Goal: Navigation & Orientation: Find specific page/section

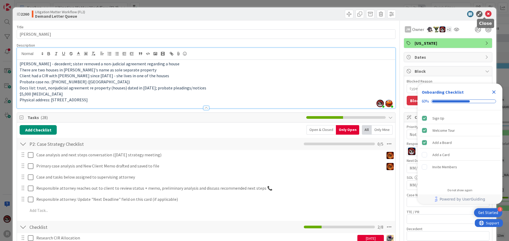
drag, startPoint x: 484, startPoint y: 15, endPoint x: 472, endPoint y: 24, distance: 15.6
click at [485, 15] on icon at bounding box center [488, 14] width 6 height 6
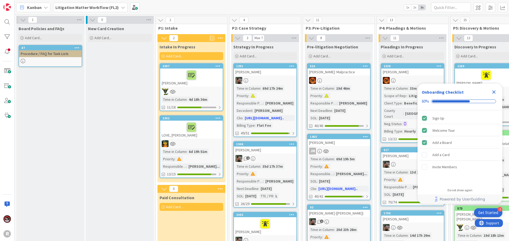
click at [37, 7] on span "Kanban" at bounding box center [34, 7] width 15 height 6
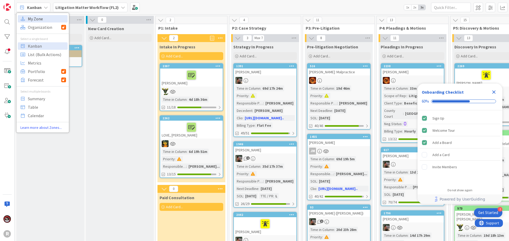
click at [41, 20] on span "My Zone" at bounding box center [47, 19] width 38 height 8
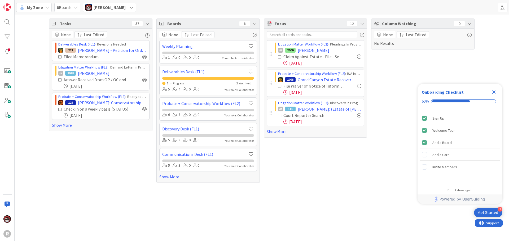
click at [122, 8] on span "[PERSON_NAME]" at bounding box center [110, 7] width 32 height 6
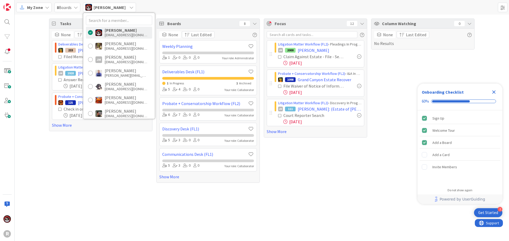
click at [63, 12] on div "8 Boards" at bounding box center [67, 8] width 26 height 10
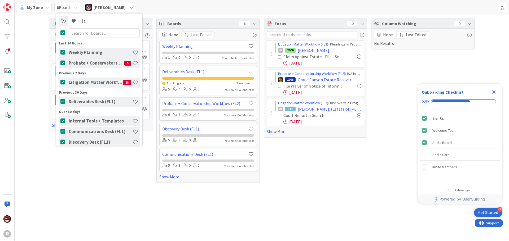
click at [25, 58] on div "Tasks 57 None Last Edited Deliverables Desk (FL1) › Revisions Needed 233 [PERSO…" at bounding box center [262, 101] width 494 height 173
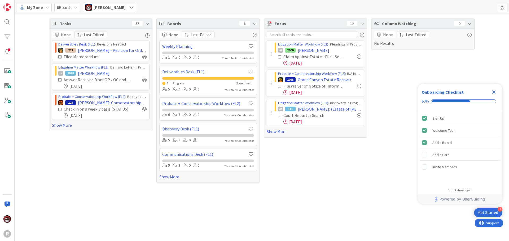
click at [67, 127] on link "Show More" at bounding box center [101, 125] width 98 height 6
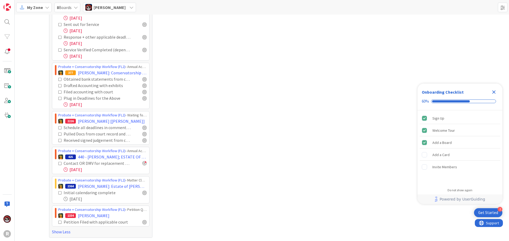
scroll to position [975, 0]
